Goal: Task Accomplishment & Management: Use online tool/utility

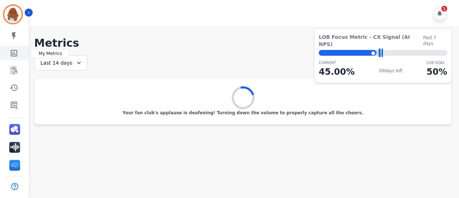
click at [22, 48] on link "Sidebar" at bounding box center [15, 53] width 28 height 14
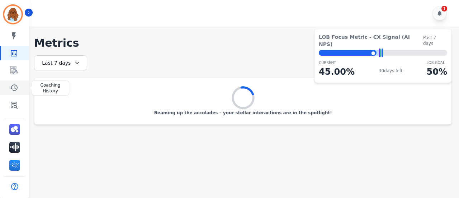
click at [13, 86] on icon "Sidebar" at bounding box center [14, 87] width 9 height 9
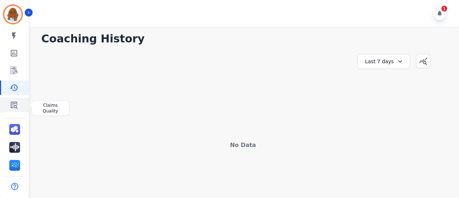
click at [18, 103] on icon "Sidebar" at bounding box center [14, 104] width 9 height 9
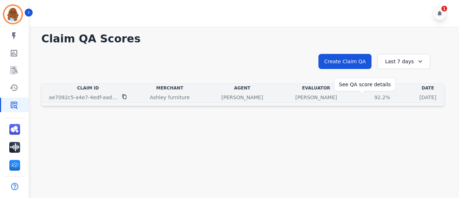
click at [366, 94] on div "92.2%" at bounding box center [382, 97] width 32 height 7
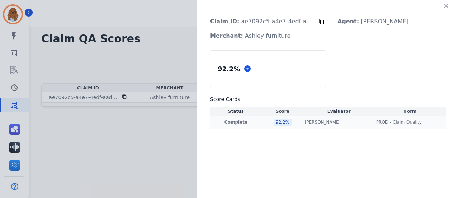
click at [343, 118] on td "[PERSON_NAME] [PERSON_NAME]" at bounding box center [338, 121] width 71 height 13
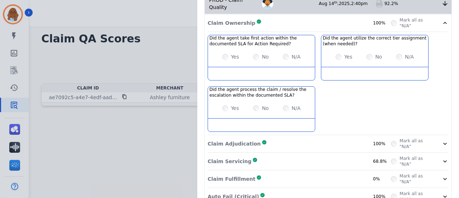
scroll to position [178, 0]
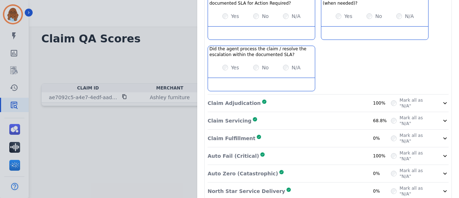
click at [368, 115] on div "Claim Servicing Complete 68.8%" at bounding box center [299, 120] width 183 height 11
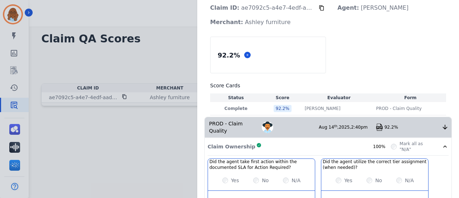
scroll to position [0, 0]
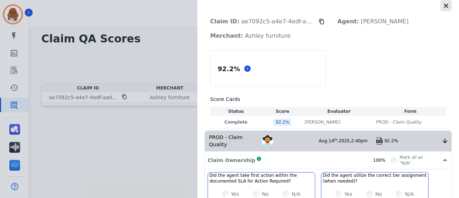
click at [447, 6] on button "button" at bounding box center [445, 5] width 11 height 11
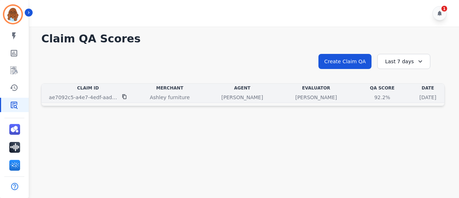
click at [125, 94] on icon at bounding box center [124, 96] width 4 height 5
click at [317, 98] on div "[PERSON_NAME]" at bounding box center [316, 97] width 71 height 7
click at [355, 98] on div "92.2% See QA score details" at bounding box center [383, 97] width 56 height 7
click at [162, 99] on p "Ashley furniture" at bounding box center [170, 97] width 40 height 7
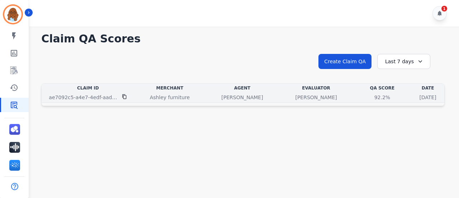
click at [163, 96] on p "Ashley furniture" at bounding box center [170, 97] width 40 height 7
click at [355, 99] on div "92.2% See QA score details" at bounding box center [383, 97] width 56 height 7
click at [295, 99] on p "[PERSON_NAME]" at bounding box center [316, 97] width 42 height 7
drag, startPoint x: 225, startPoint y: 89, endPoint x: 196, endPoint y: 91, distance: 29.6
click at [225, 89] on div "Agent" at bounding box center [242, 88] width 71 height 6
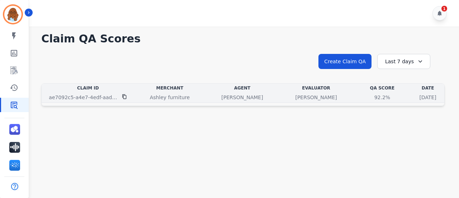
click at [94, 101] on td "ae7092c5-a4e7-4edf-aad5-cd167bead044" at bounding box center [88, 97] width 93 height 10
click at [94, 96] on p "ae7092c5-a4e7-4edf-aad5-cd167bead044" at bounding box center [83, 97] width 69 height 7
click at [413, 94] on div "[DATE] [DATE] 2:40pm" at bounding box center [428, 97] width 30 height 7
click at [155, 101] on td "Ashley furniture" at bounding box center [169, 97] width 71 height 10
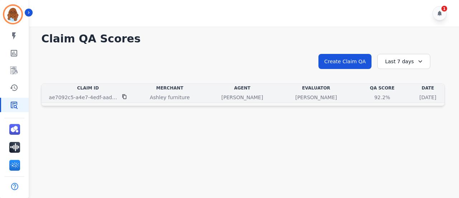
click at [159, 98] on p "Ashley furniture" at bounding box center [170, 97] width 40 height 7
click at [174, 96] on p "Ashley furniture" at bounding box center [170, 97] width 40 height 7
click at [153, 93] on td "Ashley furniture" at bounding box center [169, 97] width 71 height 10
click at [155, 95] on p "Ashley furniture" at bounding box center [170, 97] width 40 height 7
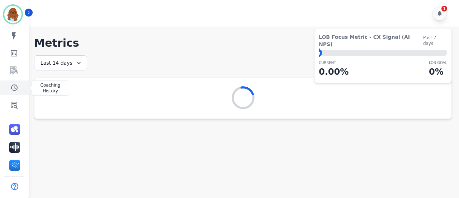
click at [8, 90] on link "Sidebar" at bounding box center [15, 87] width 28 height 14
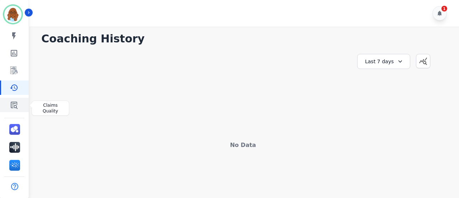
click at [14, 101] on icon "Sidebar" at bounding box center [14, 104] width 9 height 9
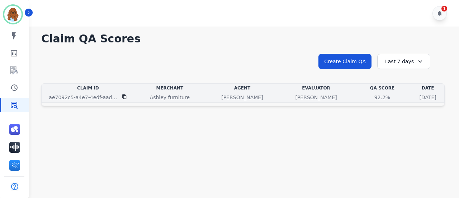
click at [248, 93] on td "[PERSON_NAME]" at bounding box center [242, 97] width 74 height 10
click at [251, 96] on div "[PERSON_NAME]" at bounding box center [242, 97] width 71 height 7
click at [366, 96] on div "92.2%" at bounding box center [382, 97] width 32 height 7
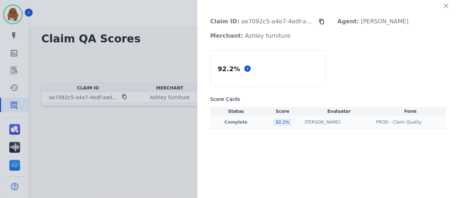
click at [340, 124] on div "[PERSON_NAME] [PERSON_NAME]" at bounding box center [339, 122] width 69 height 6
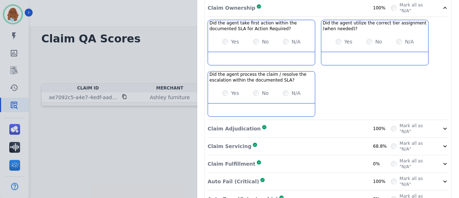
scroll to position [178, 0]
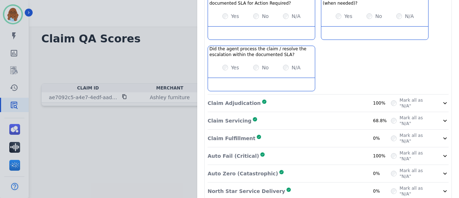
click at [438, 168] on div "Mark all as "N/A"" at bounding box center [420, 173] width 58 height 11
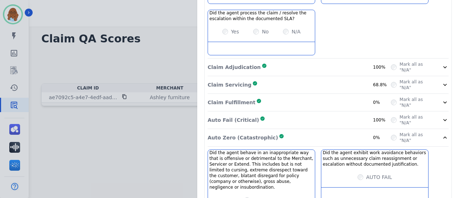
scroll to position [252, 0]
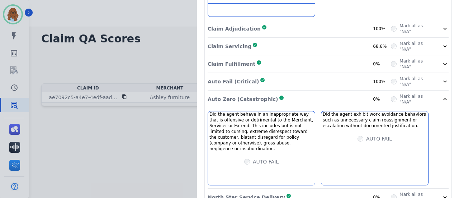
click at [442, 95] on icon at bounding box center [445, 98] width 7 height 7
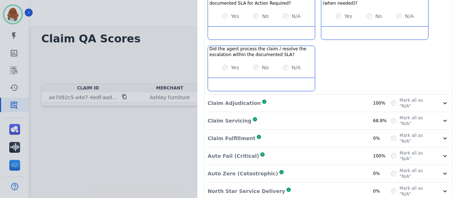
click at [435, 185] on div "Mark all as "N/A"" at bounding box center [420, 190] width 58 height 11
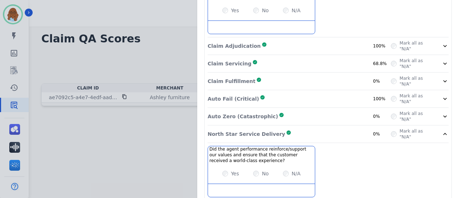
click at [435, 110] on div "Mark all as "N/A"" at bounding box center [420, 115] width 58 height 11
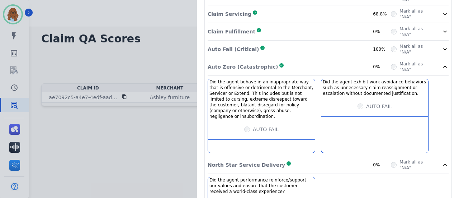
scroll to position [273, 0]
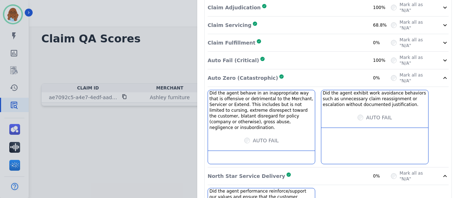
click at [433, 55] on div "Mark all as "N/A"" at bounding box center [420, 60] width 58 height 11
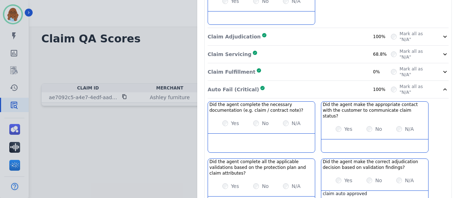
scroll to position [237, 0]
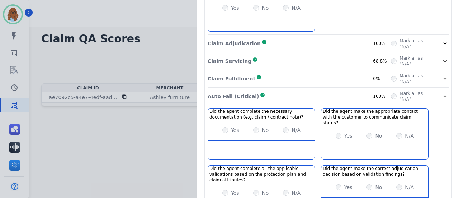
click at [443, 75] on icon at bounding box center [445, 78] width 7 height 7
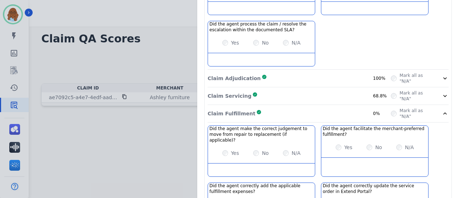
scroll to position [201, 0]
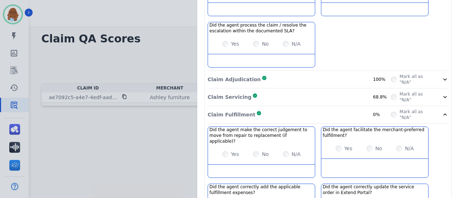
click at [434, 91] on div "Mark all as "N/A"" at bounding box center [420, 96] width 58 height 11
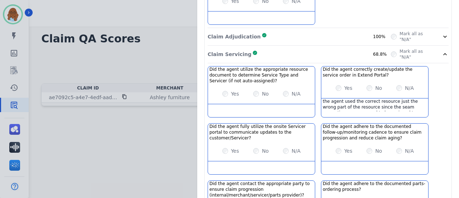
scroll to position [237, 0]
